Goal: Transaction & Acquisition: Purchase product/service

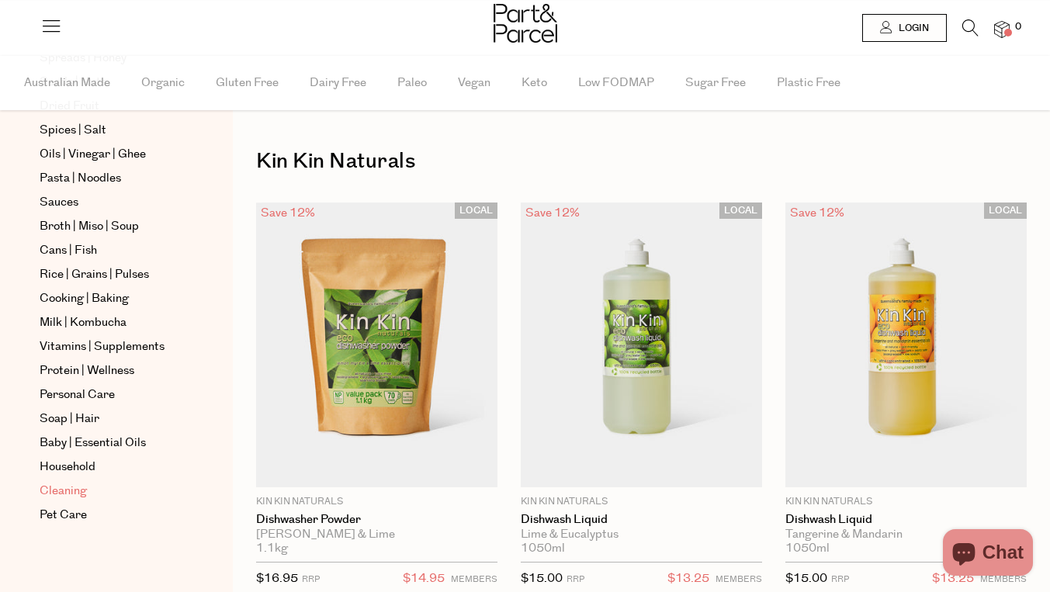
scroll to position [499, 0]
click at [87, 476] on span "Household" at bounding box center [68, 467] width 56 height 19
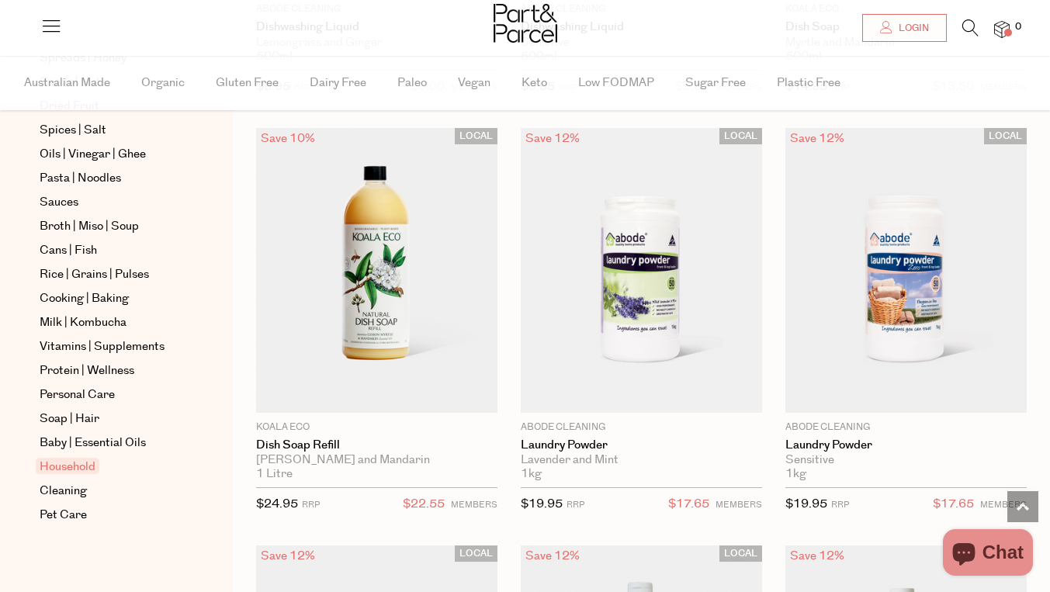
scroll to position [5260, 0]
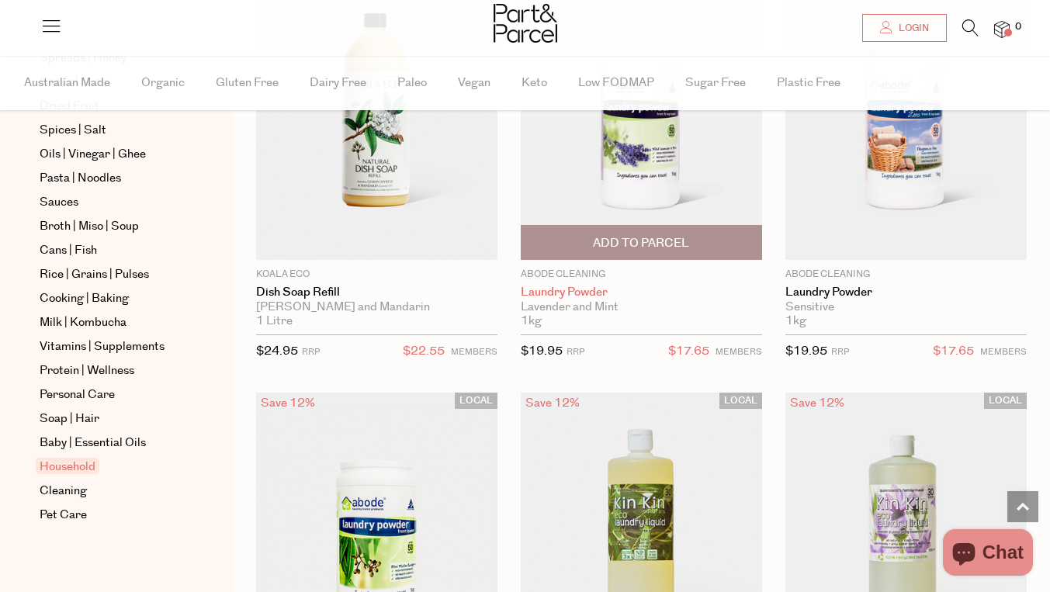
click at [578, 289] on link "Laundry Powder" at bounding box center [641, 293] width 241 height 14
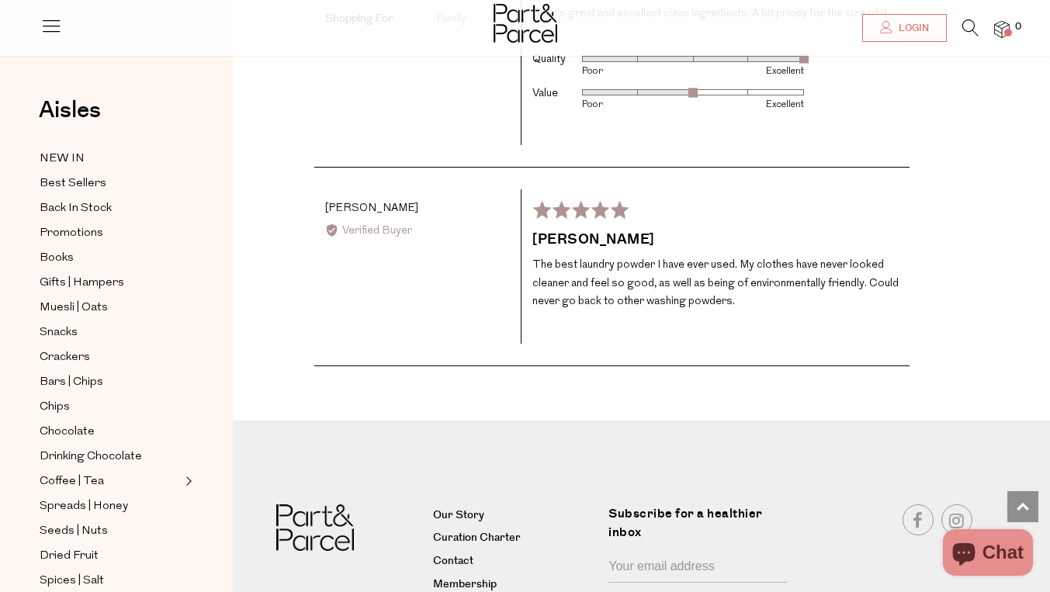
scroll to position [2022, 0]
